Goal: Obtain resource: Download file/media

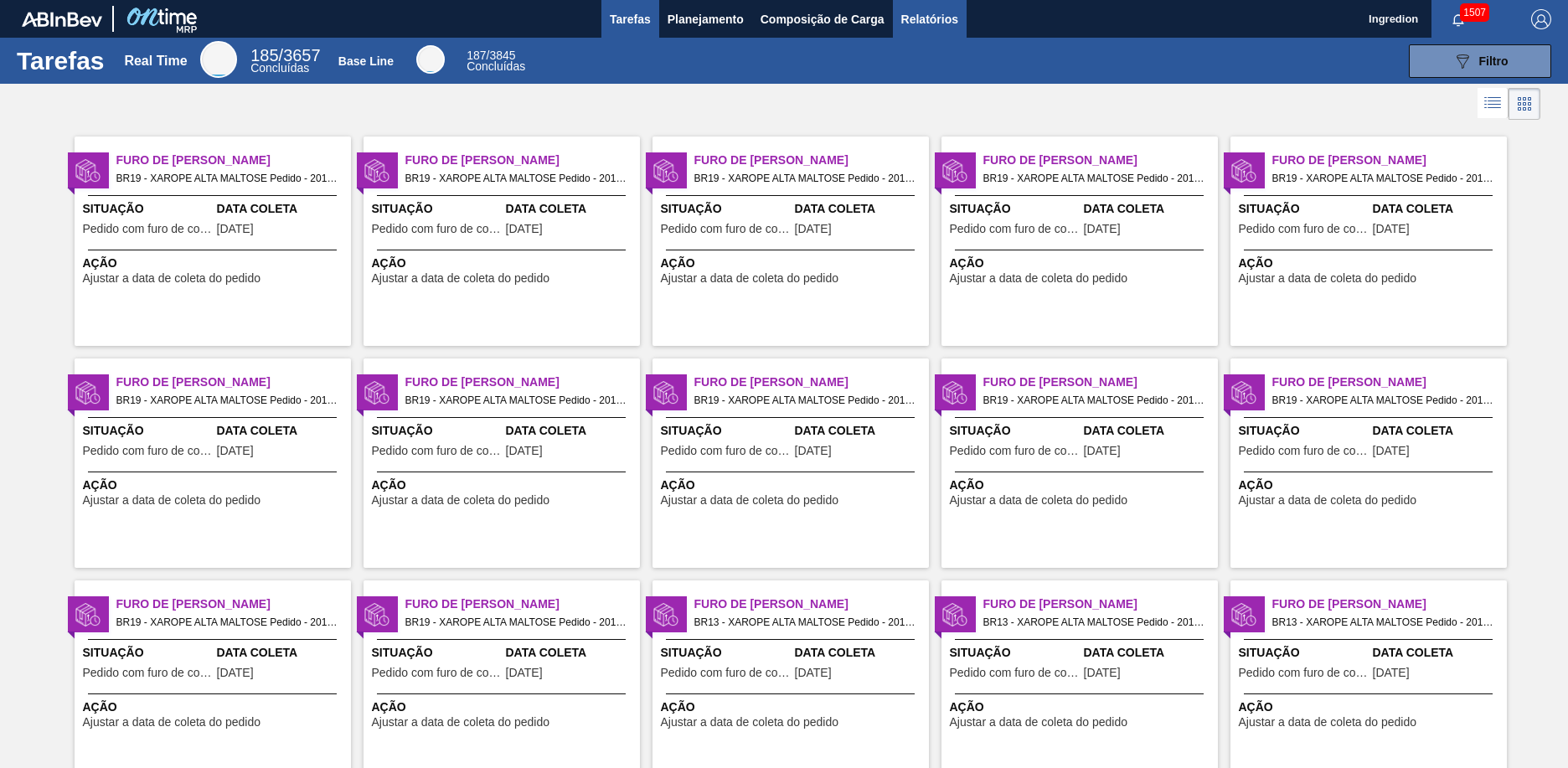
click at [928, 18] on span "Relatórios" at bounding box center [930, 19] width 57 height 20
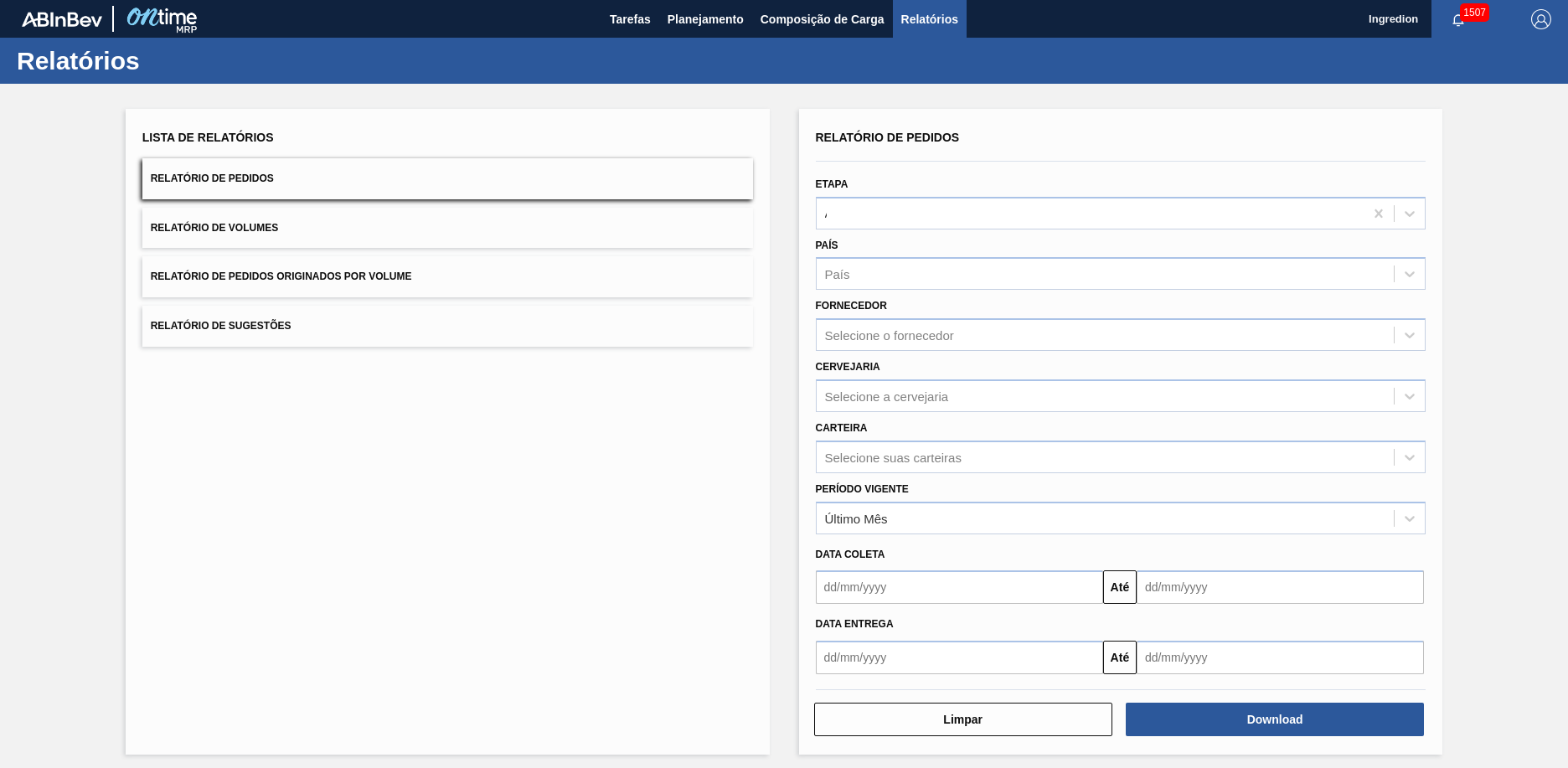
type input "Aguardando Faturamento"
type input "Xarope"
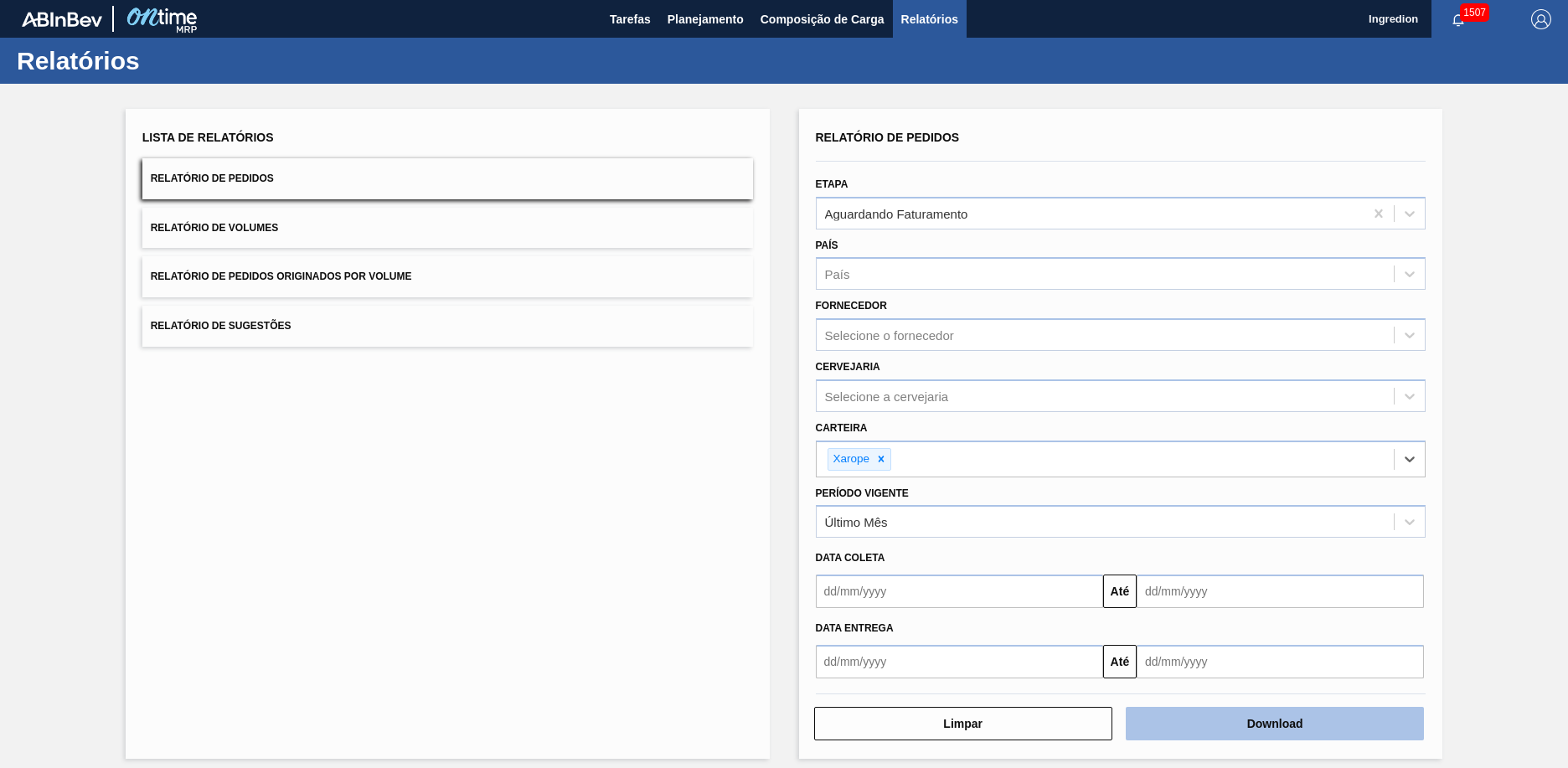
click at [1272, 724] on button "Download" at bounding box center [1275, 724] width 298 height 33
